Goal: Task Accomplishment & Management: Use online tool/utility

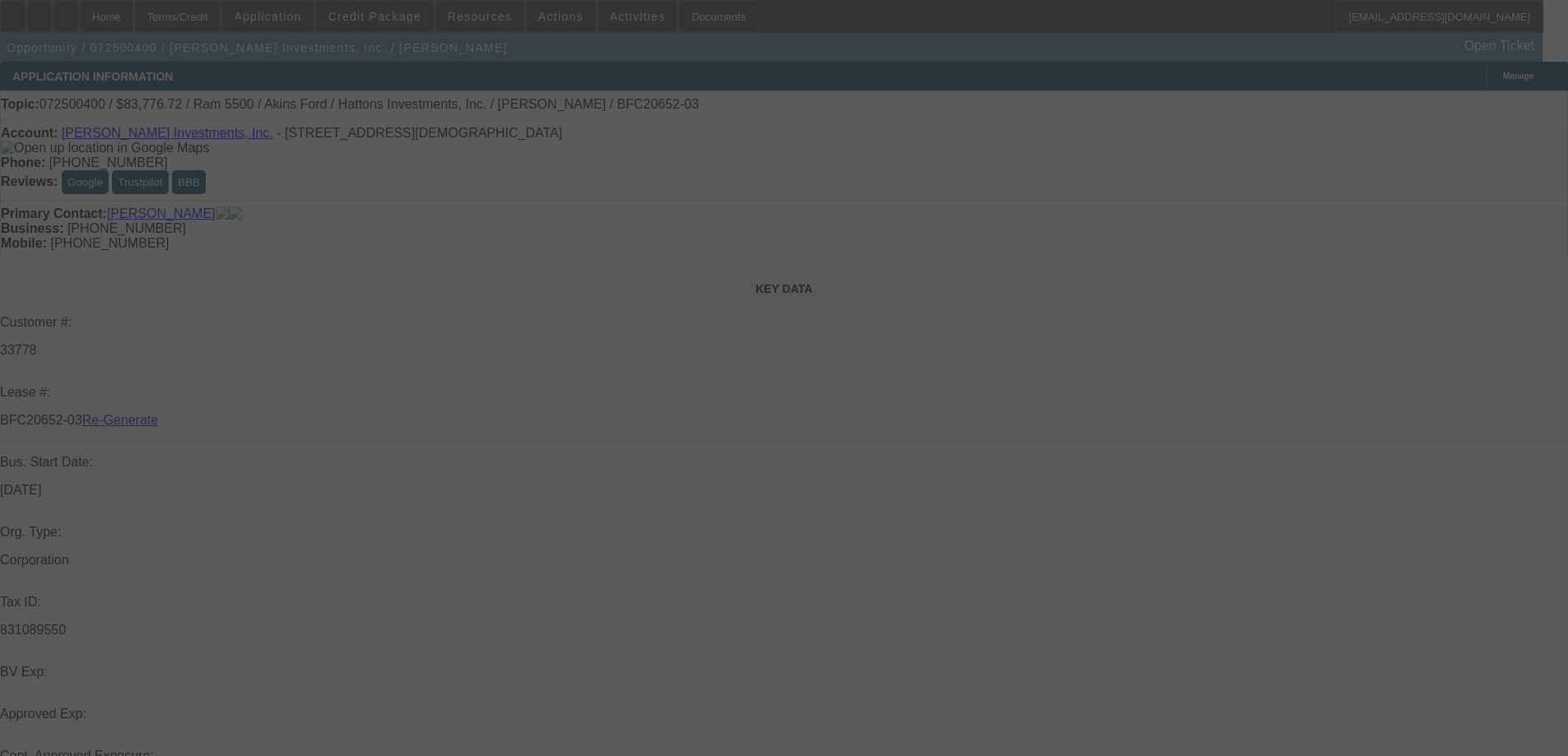
select select "4"
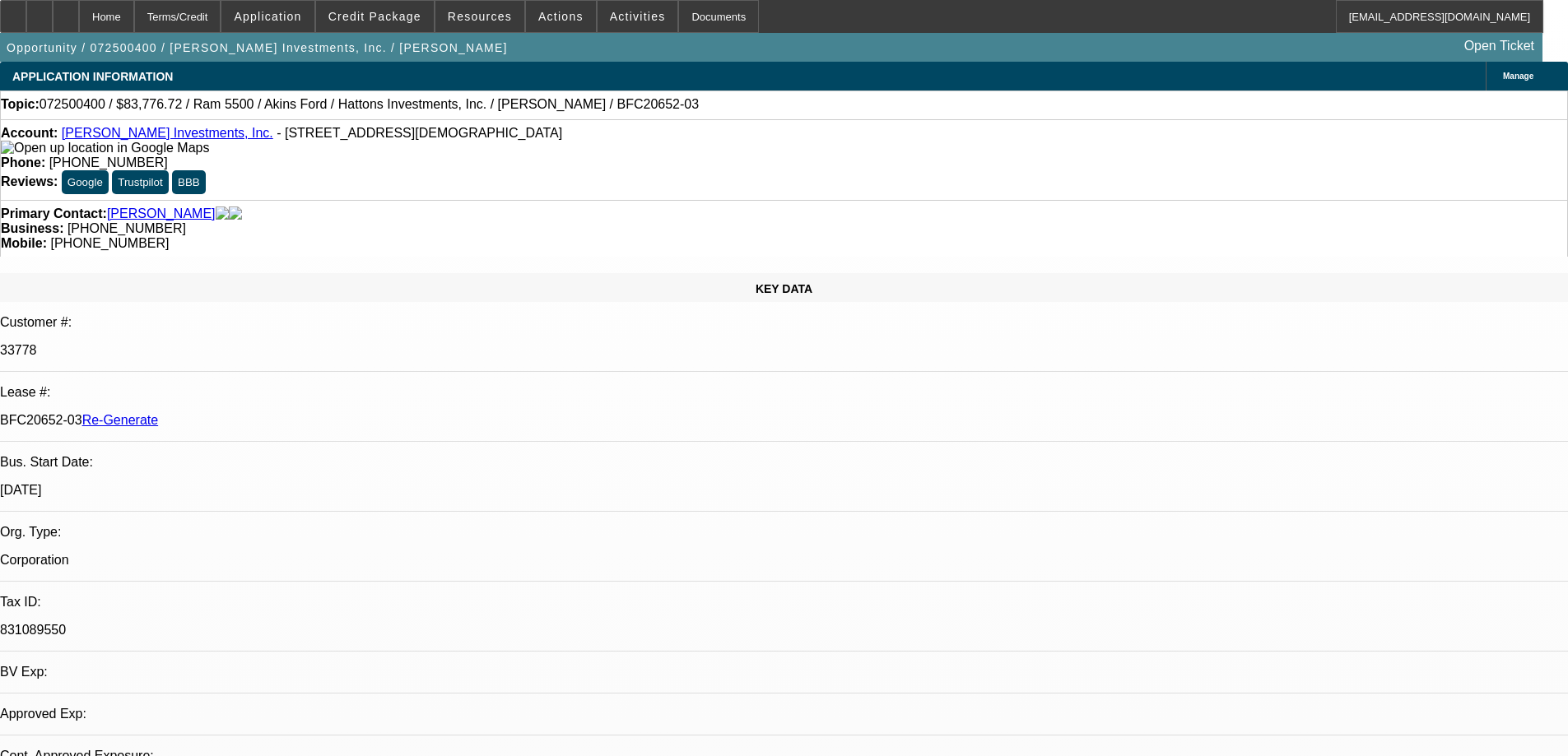
select select "0"
select select "1"
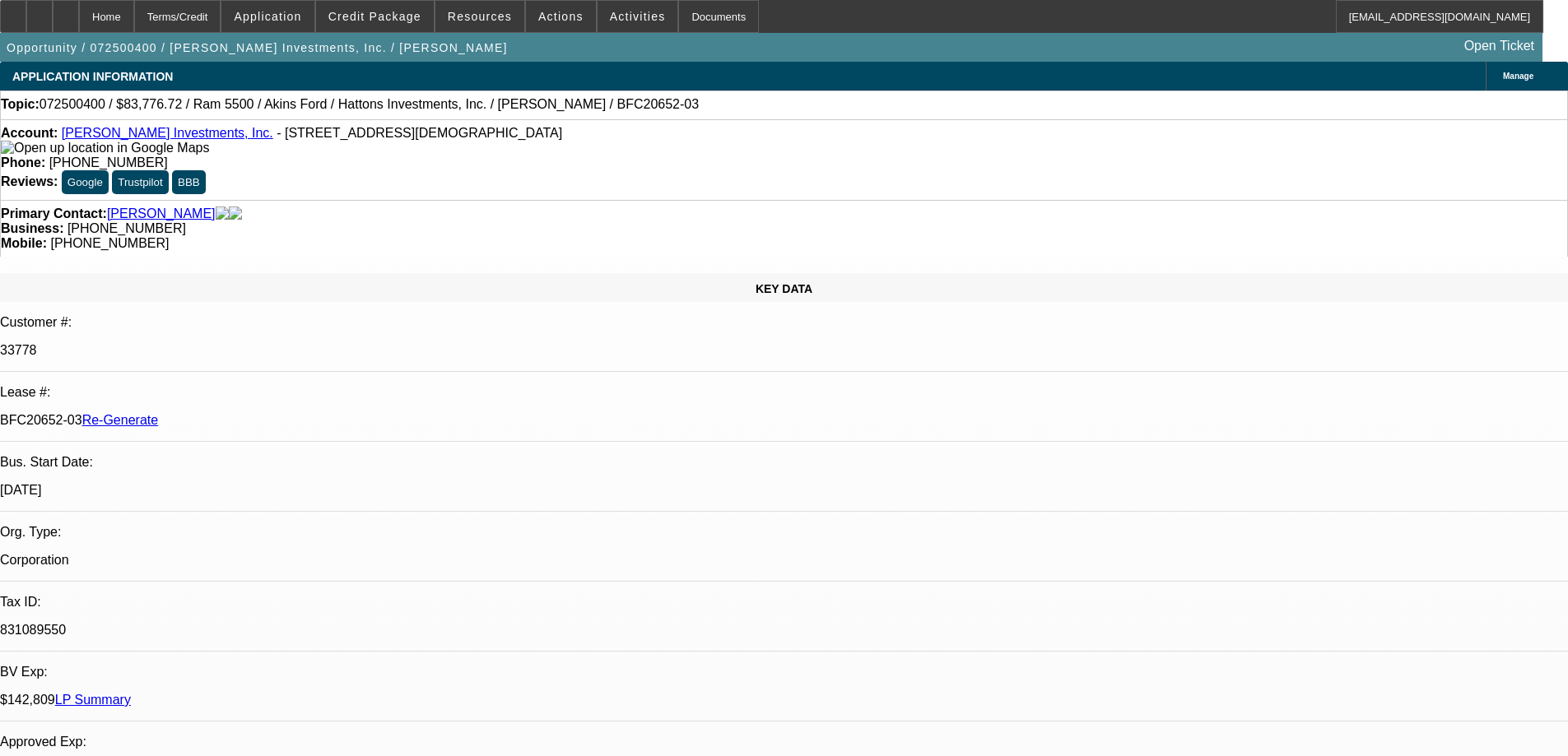
select select "6"
